Goal: Information Seeking & Learning: Learn about a topic

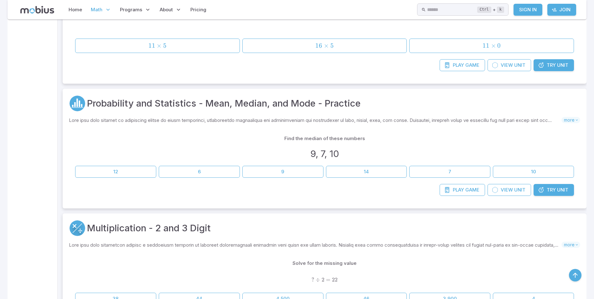
scroll to position [1941, 0]
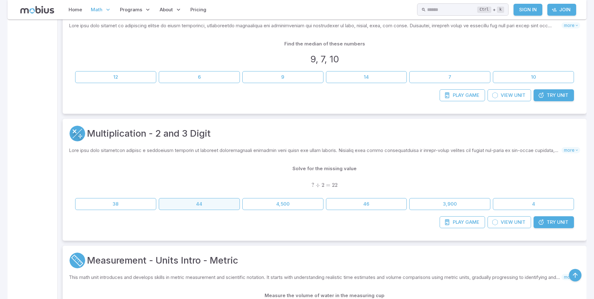
click at [202, 203] on button "44" at bounding box center [199, 204] width 81 height 12
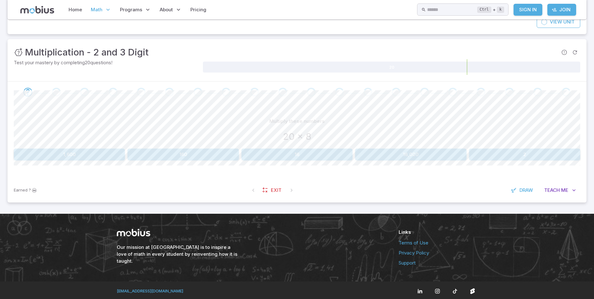
scroll to position [70, 0]
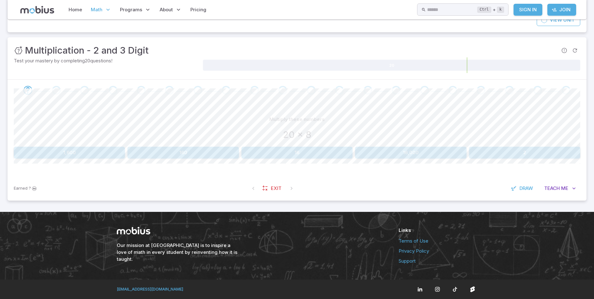
click at [166, 156] on button "160" at bounding box center [182, 153] width 111 height 12
click at [216, 152] on button "16,000" at bounding box center [182, 153] width 111 height 12
drag, startPoint x: 85, startPoint y: 154, endPoint x: 80, endPoint y: 152, distance: 5.4
click at [80, 152] on button "120" at bounding box center [69, 153] width 111 height 12
click at [184, 156] on button "1,600" at bounding box center [182, 153] width 111 height 12
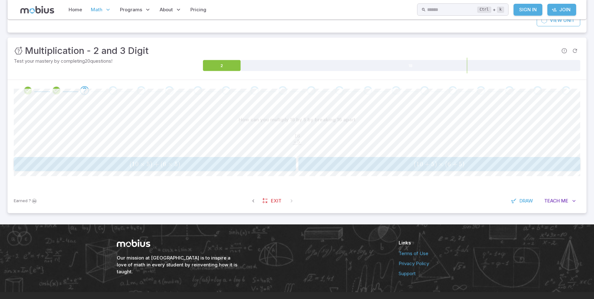
click at [200, 166] on span "( 10 × 5 ) + ( 6 × 5 )" at bounding box center [155, 164] width 278 height 8
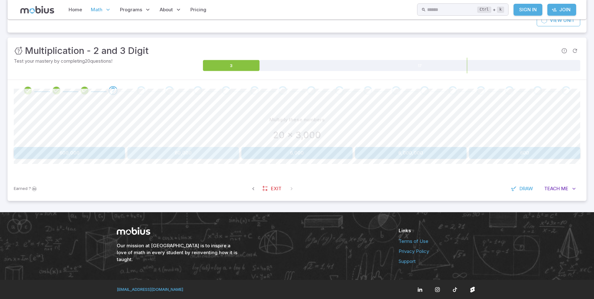
click at [189, 150] on button "60,000" at bounding box center [182, 153] width 111 height 12
click at [317, 153] on button "203" at bounding box center [344, 153] width 92 height 12
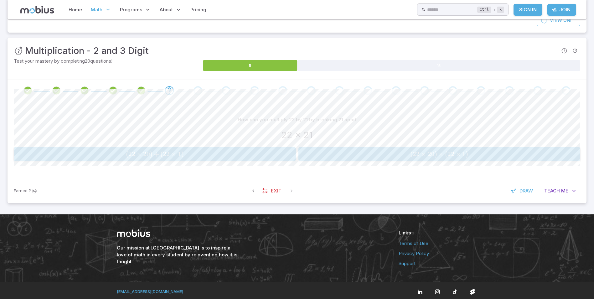
click at [230, 152] on span "( 22 × 20 ) + ( 22 × 1 )" at bounding box center [155, 154] width 278 height 8
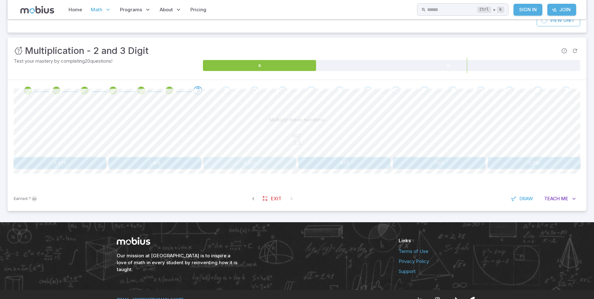
click at [261, 160] on button "1,401" at bounding box center [250, 163] width 92 height 12
click at [427, 166] on button "240" at bounding box center [439, 163] width 92 height 12
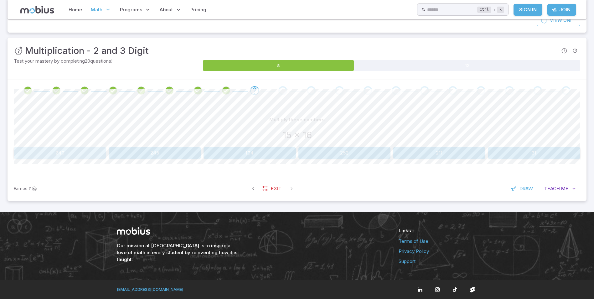
click at [74, 153] on button "240" at bounding box center [60, 153] width 92 height 12
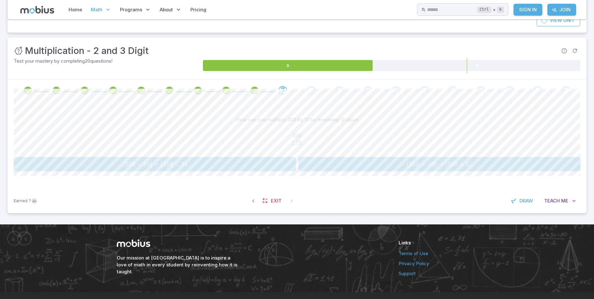
click at [208, 167] on span "( 350 × 10 ) + ( 350 × 3 )" at bounding box center [155, 164] width 278 height 8
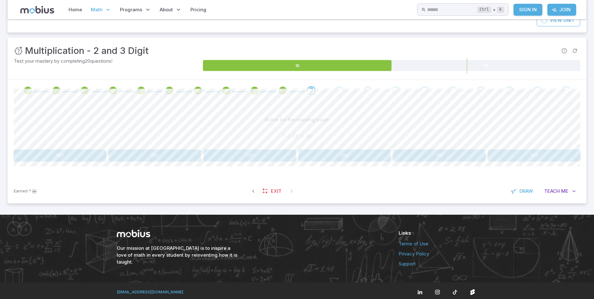
click at [362, 156] on button "130" at bounding box center [344, 155] width 92 height 12
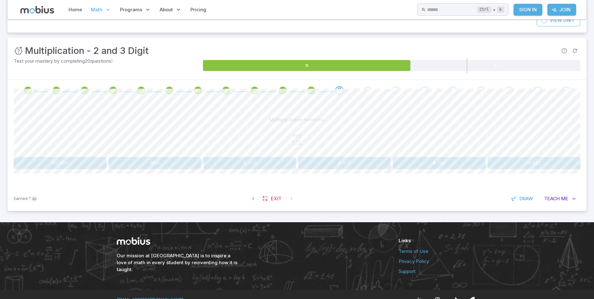
click at [518, 165] on button "9,823" at bounding box center [534, 163] width 92 height 12
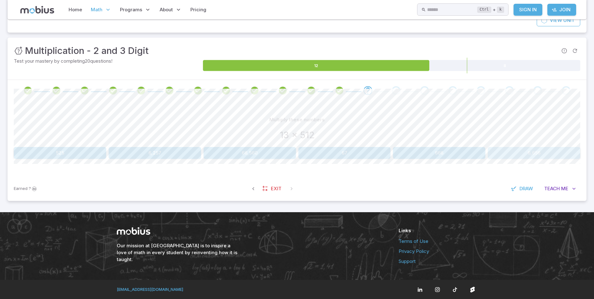
click at [523, 151] on button "6,656" at bounding box center [534, 153] width 92 height 12
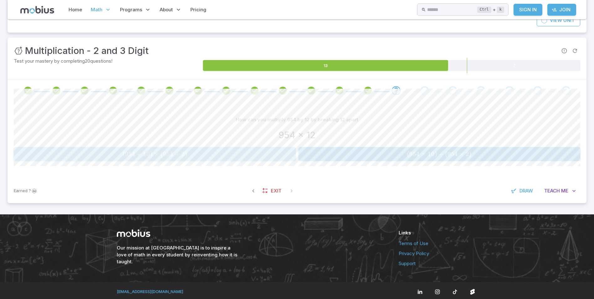
drag, startPoint x: 196, startPoint y: 152, endPoint x: 199, endPoint y: 161, distance: 9.5
click at [199, 160] on button "( 954 + 10 ) × ( 954 + 2 ) (954 + 10)\times (954 + 2) ( 954 + 10 ) × ( 954 + 2 )" at bounding box center [155, 154] width 282 height 14
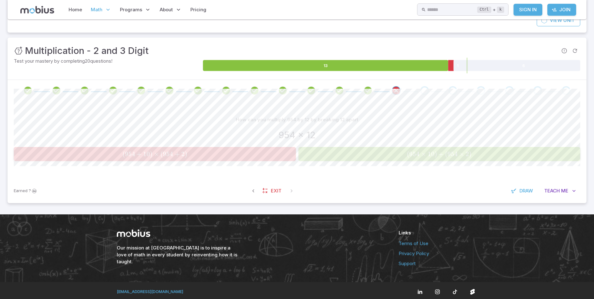
click at [384, 159] on button "( 954 × 10 ) + ( 954 × 2 ) (954 \times 10)+(954 \times 2) ( 954 × 10 ) + ( 954 …" at bounding box center [439, 154] width 282 height 14
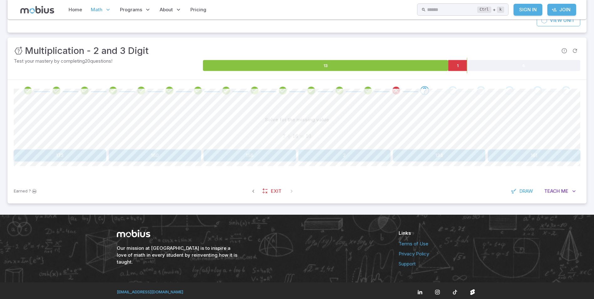
click at [384, 159] on button "2" at bounding box center [344, 155] width 92 height 12
click at [48, 152] on button "210" at bounding box center [60, 155] width 92 height 12
click at [45, 149] on div "Solve for the missing value ? ÷ 13 = 10 ? ÷ 13 = 10 ? ÷ 13 = 10 130 111 110 109…" at bounding box center [297, 138] width 566 height 48
drag, startPoint x: 47, startPoint y: 155, endPoint x: 106, endPoint y: 96, distance: 83.0
click at [48, 152] on button "130" at bounding box center [60, 155] width 92 height 12
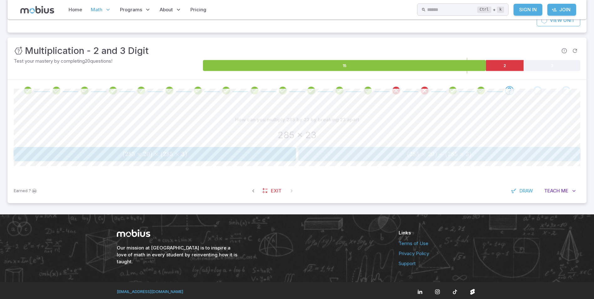
click at [450, 159] on button "( 285 × 20 ) + ( 285 × 3 ) (285 \times 20)+(285 \times 3) ( 285 × 20 ) + ( 285 …" at bounding box center [439, 154] width 282 height 14
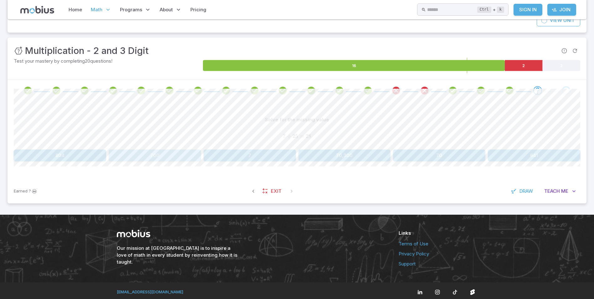
click at [179, 155] on button "700" at bounding box center [155, 155] width 92 height 12
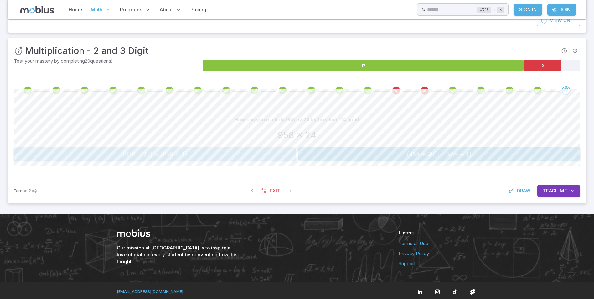
click at [115, 157] on span "( 958 × 20 ) + ( 958 × 4 )" at bounding box center [155, 154] width 278 height 8
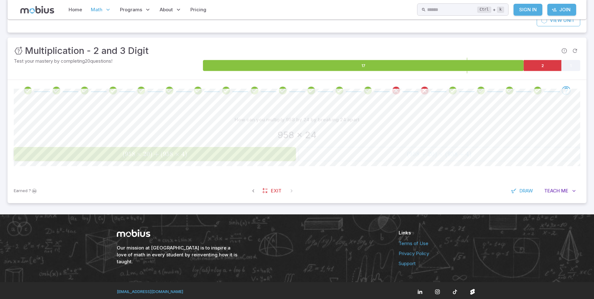
scroll to position [58, 0]
